Goal: Task Accomplishment & Management: Complete application form

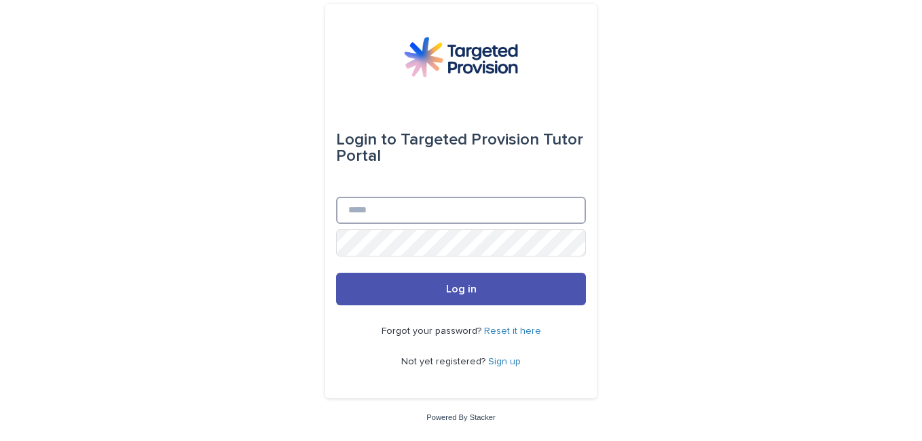
click at [384, 215] on input "Email" at bounding box center [461, 210] width 250 height 27
type input "**********"
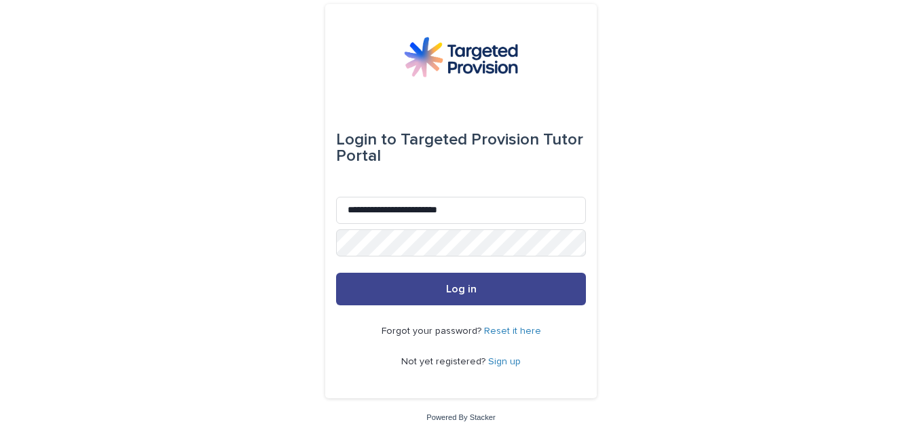
click at [412, 278] on button "Log in" at bounding box center [461, 289] width 250 height 33
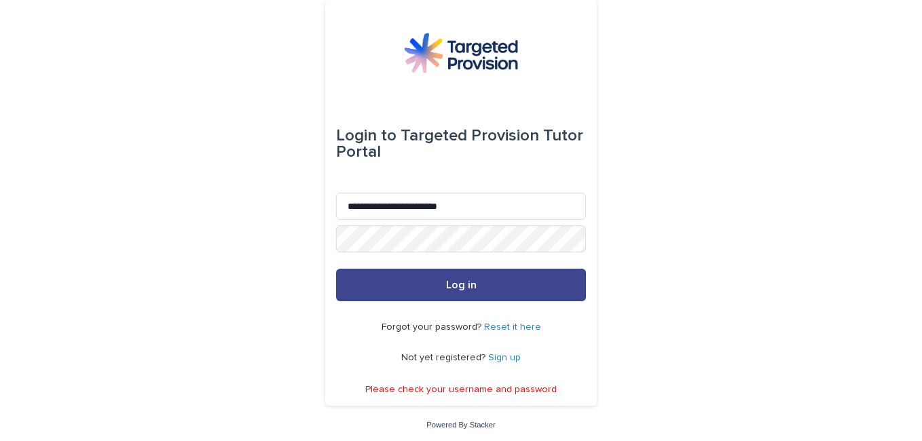
click at [420, 287] on button "Log in" at bounding box center [461, 285] width 250 height 33
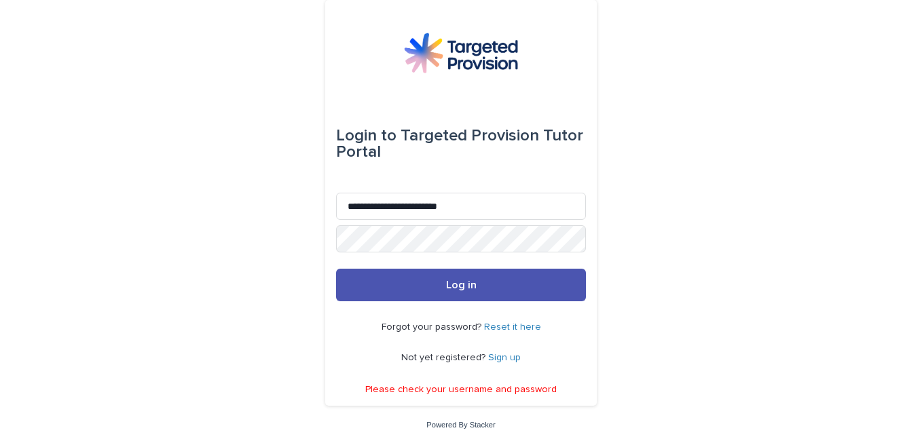
click at [515, 325] on link "Reset it here" at bounding box center [512, 328] width 57 height 10
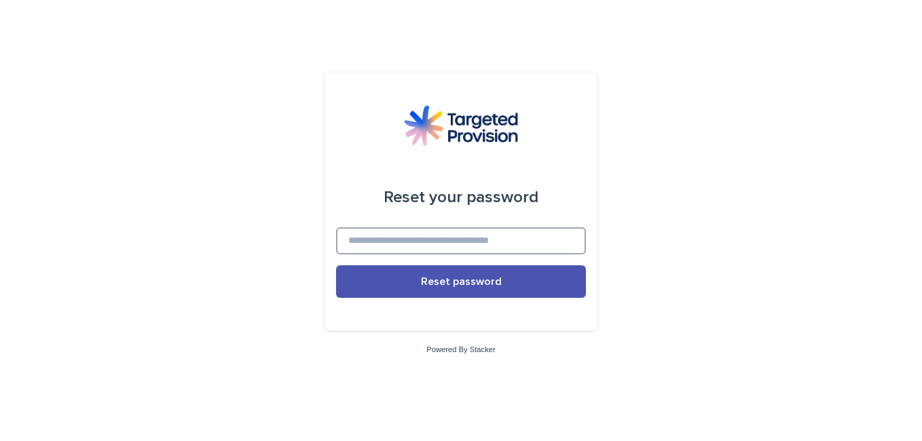
click at [444, 249] on input at bounding box center [461, 241] width 250 height 27
type input "**********"
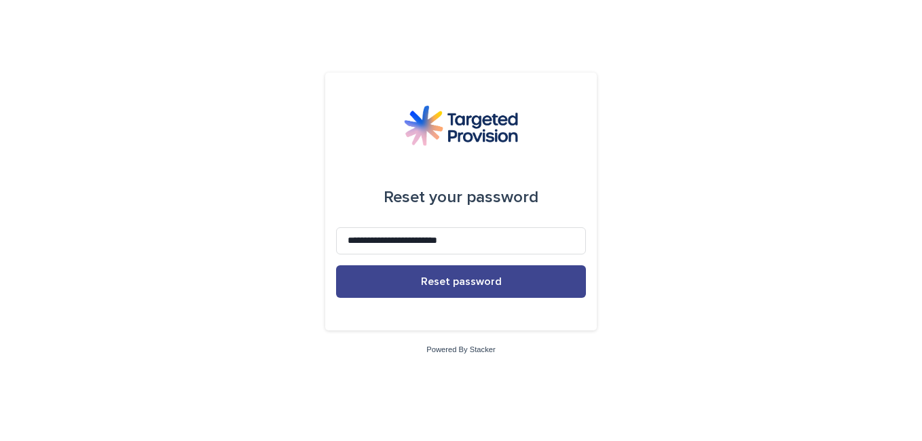
click at [428, 282] on span "Reset password" at bounding box center [461, 281] width 81 height 11
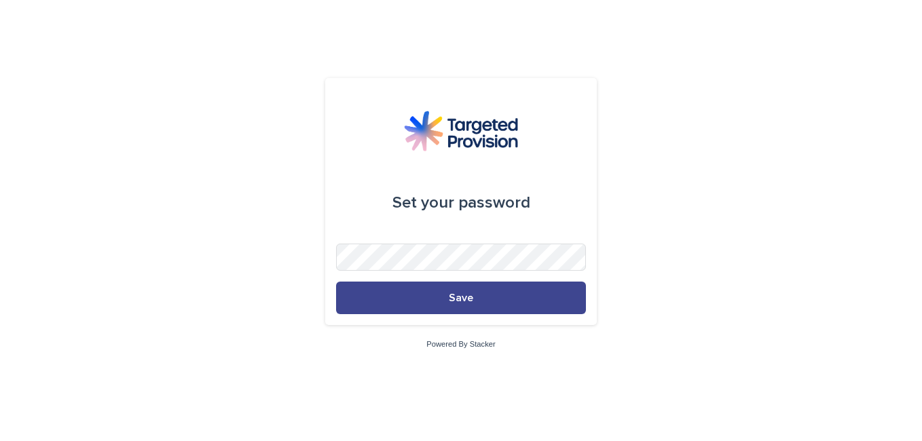
click at [450, 293] on span "Save" at bounding box center [461, 298] width 24 height 11
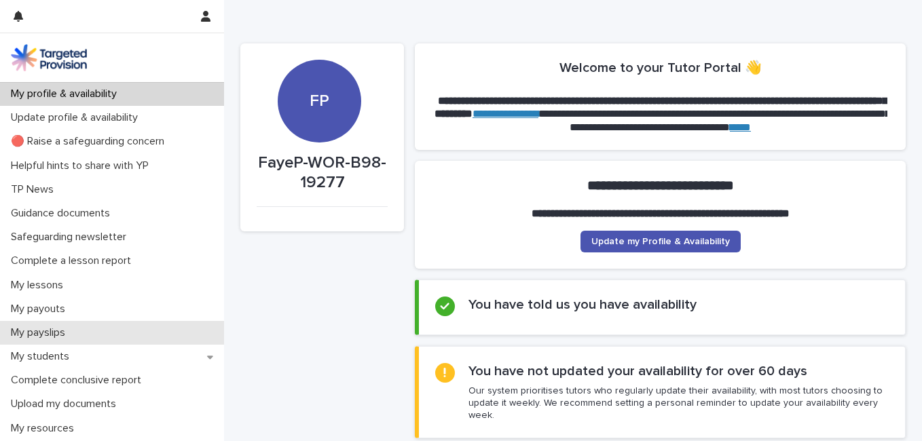
scroll to position [1, 0]
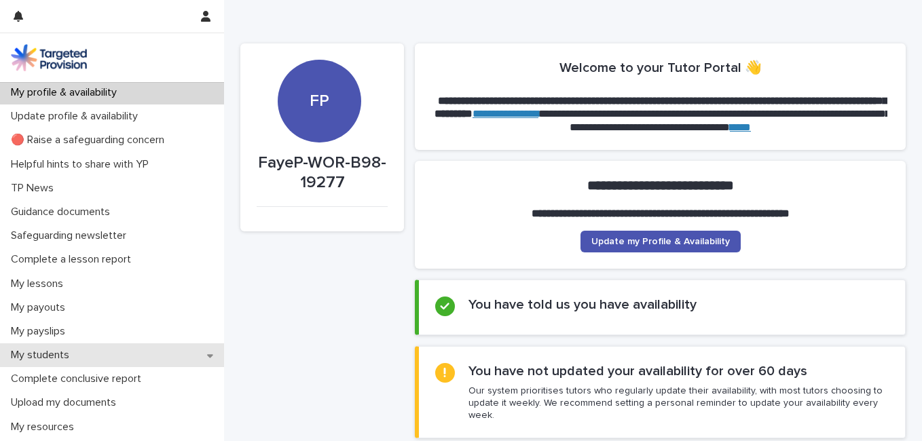
click at [40, 354] on p "My students" at bounding box center [42, 355] width 75 height 13
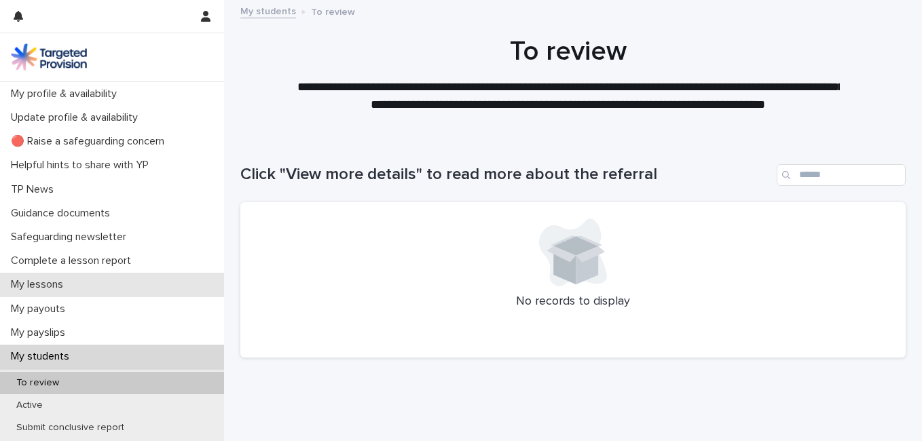
click at [103, 283] on div "My lessons" at bounding box center [112, 285] width 224 height 24
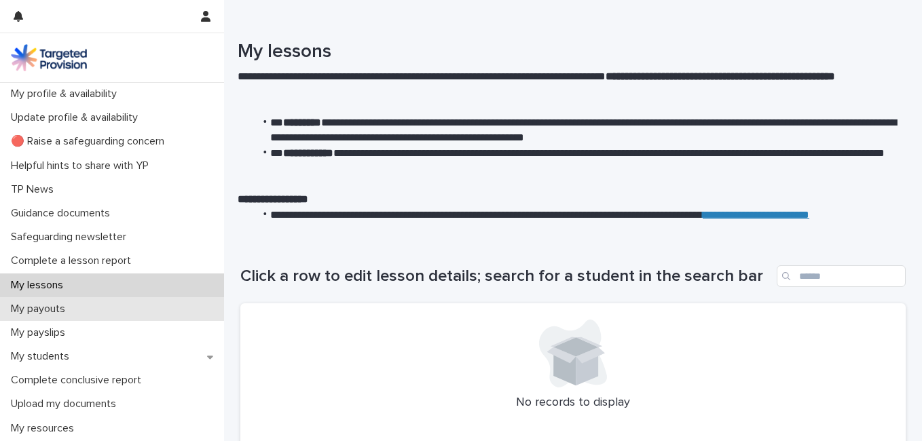
click at [72, 311] on p "My payouts" at bounding box center [40, 309] width 71 height 13
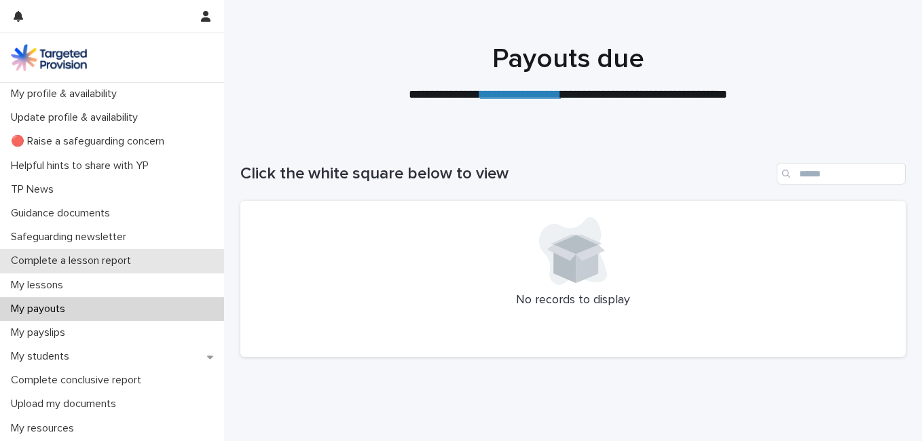
click at [72, 261] on p "Complete a lesson report" at bounding box center [73, 261] width 137 height 13
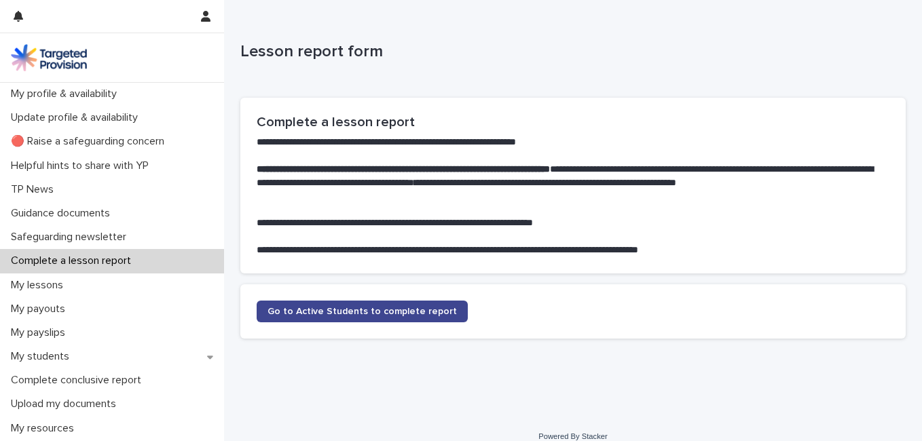
click at [324, 320] on link "Go to Active Students to complete report" at bounding box center [362, 312] width 211 height 22
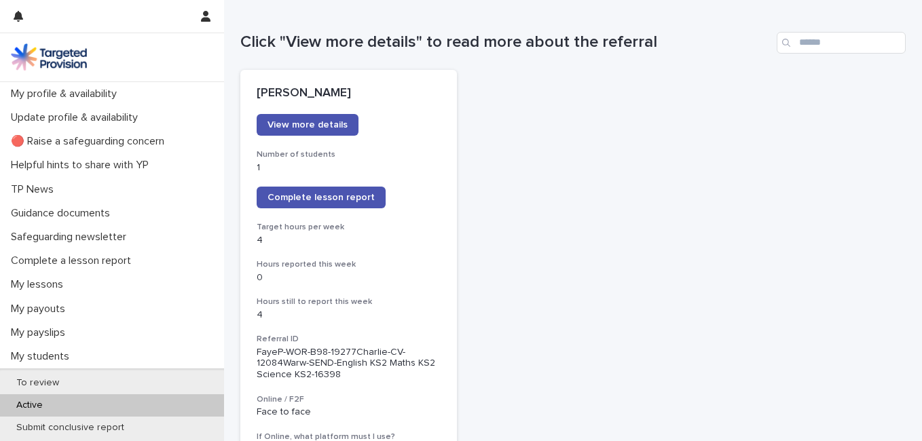
scroll to position [134, 0]
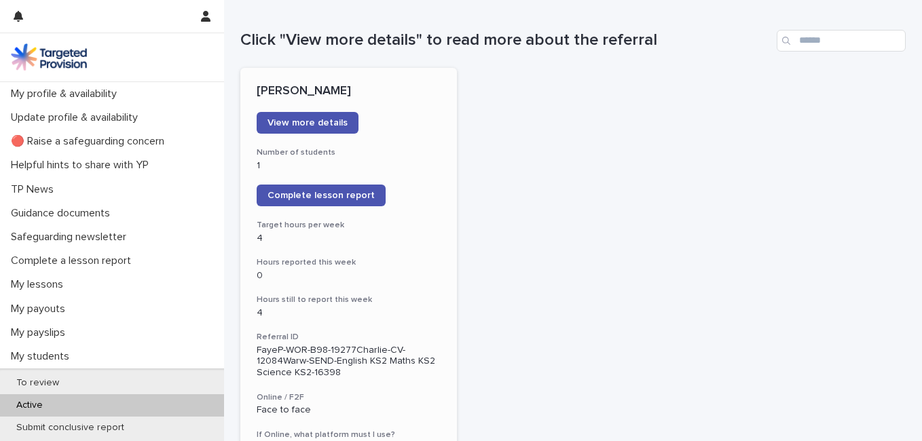
click at [270, 279] on p "0" at bounding box center [349, 276] width 184 height 12
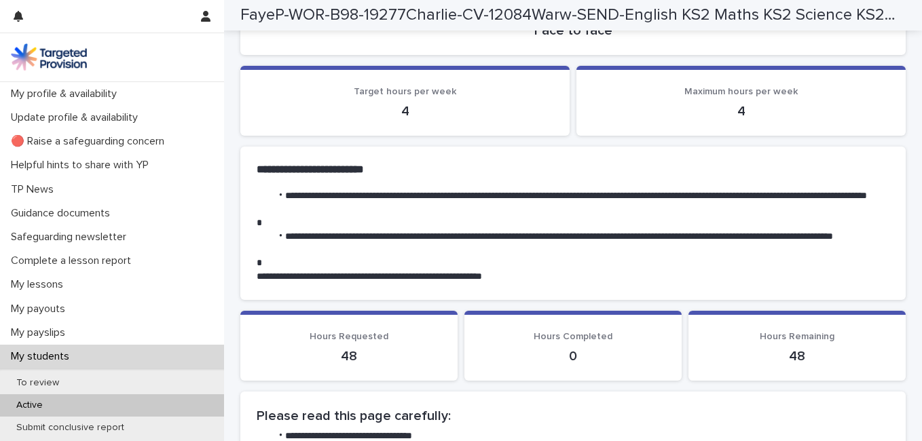
scroll to position [347, 0]
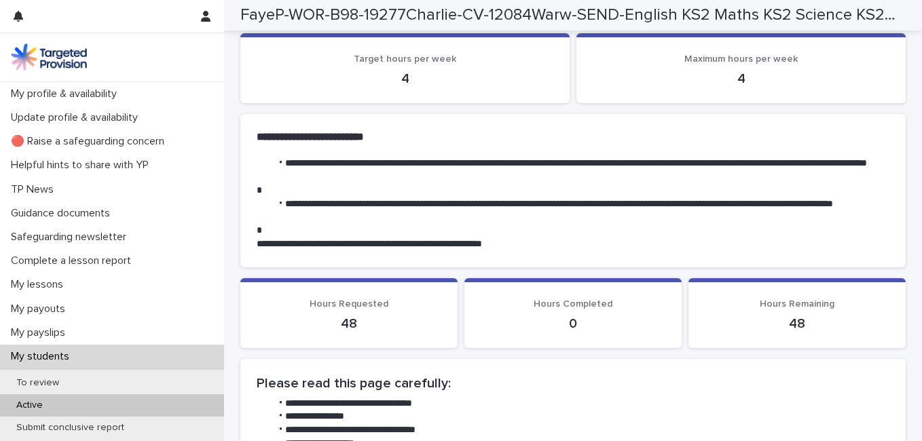
click at [573, 324] on p "0" at bounding box center [573, 324] width 185 height 16
click at [562, 323] on p "0" at bounding box center [573, 324] width 185 height 16
click at [577, 324] on p "0" at bounding box center [573, 324] width 185 height 16
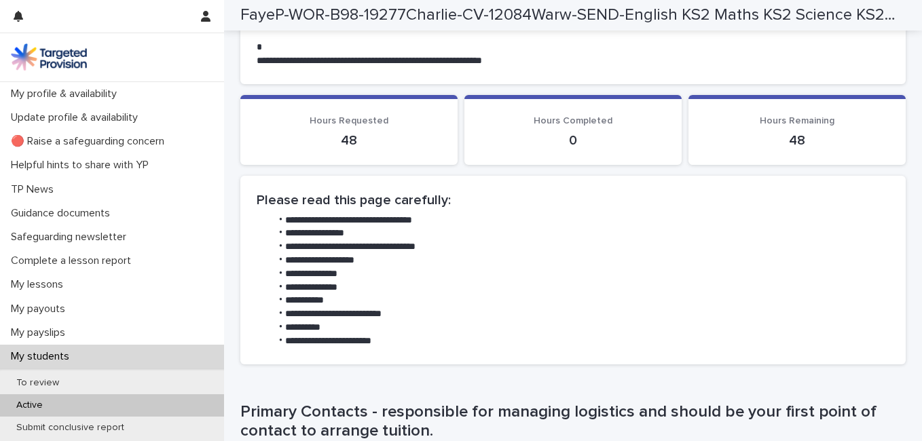
scroll to position [524, 0]
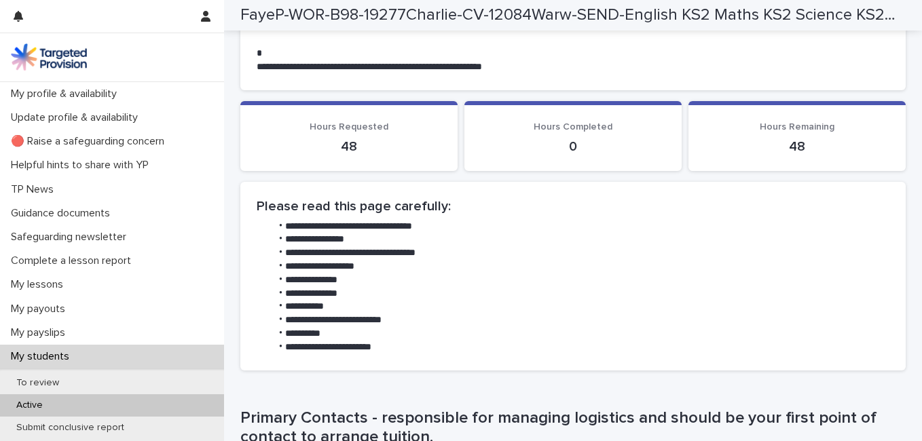
click at [613, 145] on p "0" at bounding box center [573, 147] width 185 height 16
click at [566, 146] on p "0" at bounding box center [573, 147] width 185 height 16
click at [581, 143] on p "0" at bounding box center [573, 147] width 185 height 16
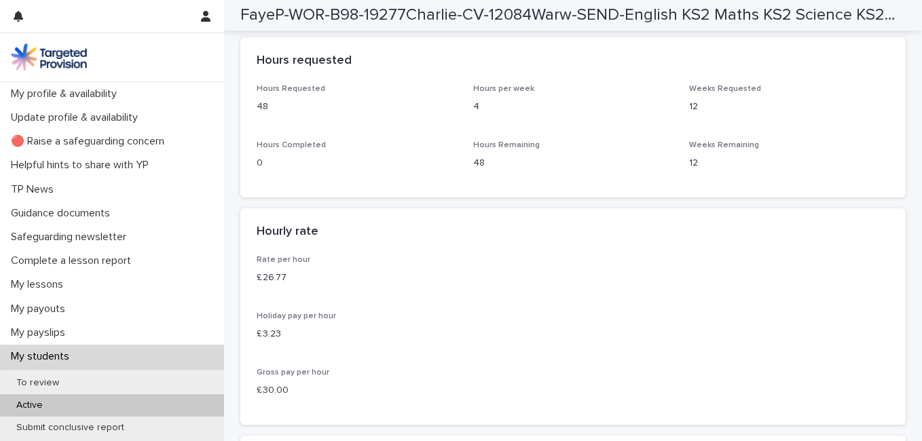
scroll to position [2476, 0]
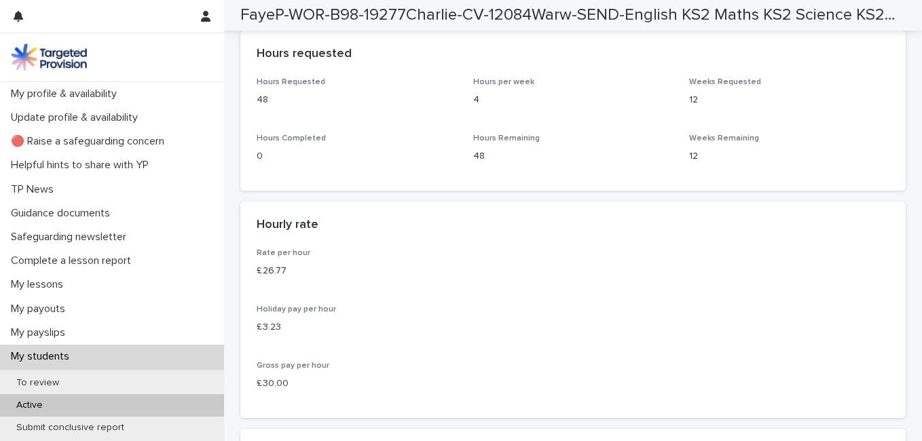
click at [484, 107] on p "4" at bounding box center [573, 100] width 200 height 14
click at [476, 107] on p "4" at bounding box center [573, 100] width 200 height 14
click at [473, 107] on p "4" at bounding box center [573, 100] width 200 height 14
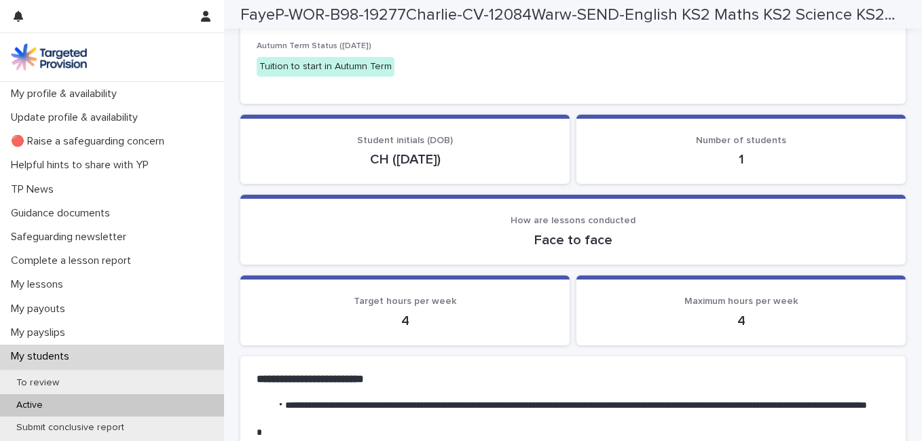
scroll to position [0, 0]
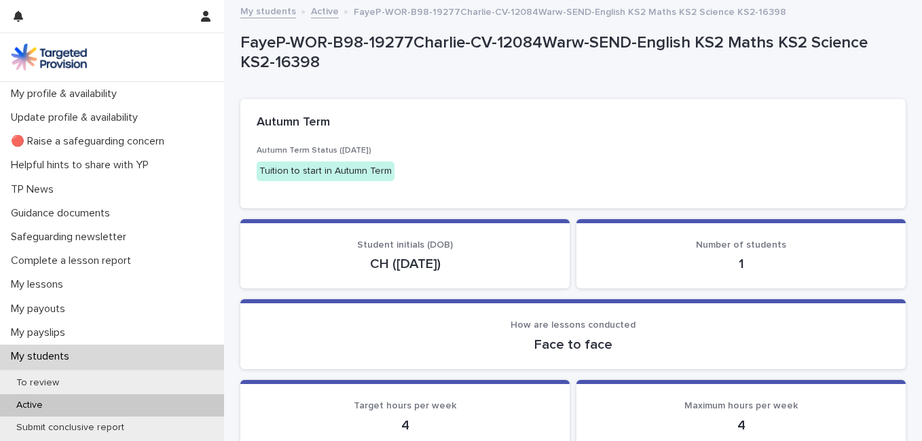
click at [36, 403] on p "Active" at bounding box center [29, 406] width 48 height 12
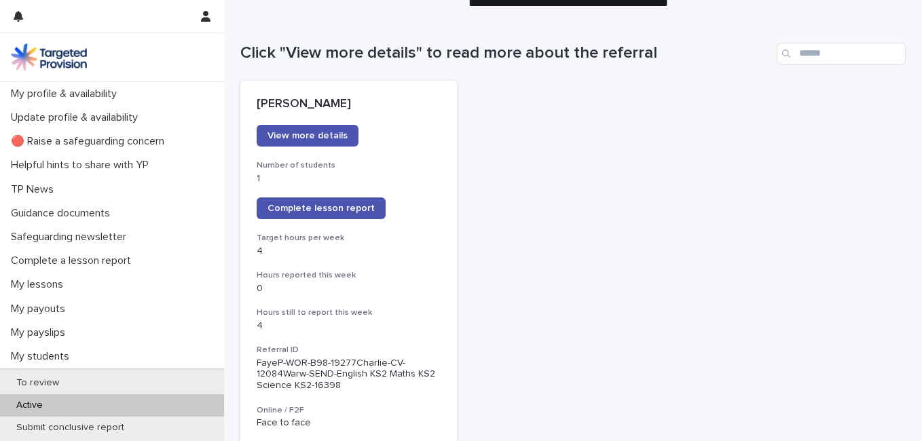
scroll to position [124, 0]
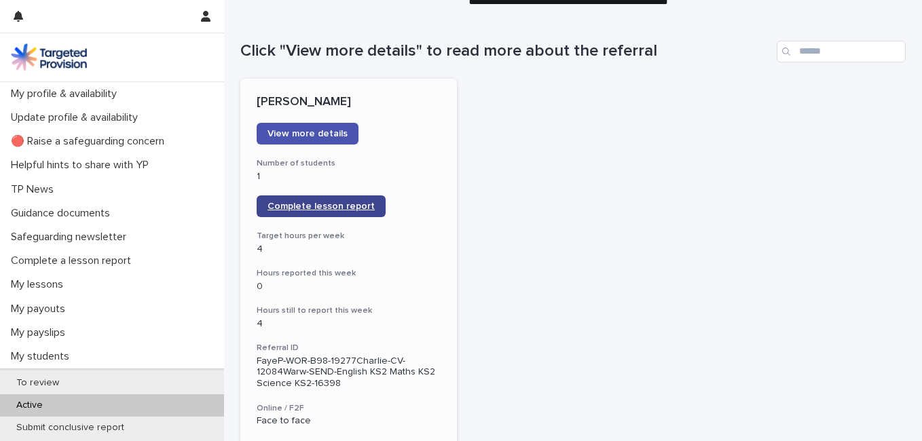
click at [346, 206] on span "Complete lesson report" at bounding box center [321, 207] width 107 height 10
